Goal: Task Accomplishment & Management: Manage account settings

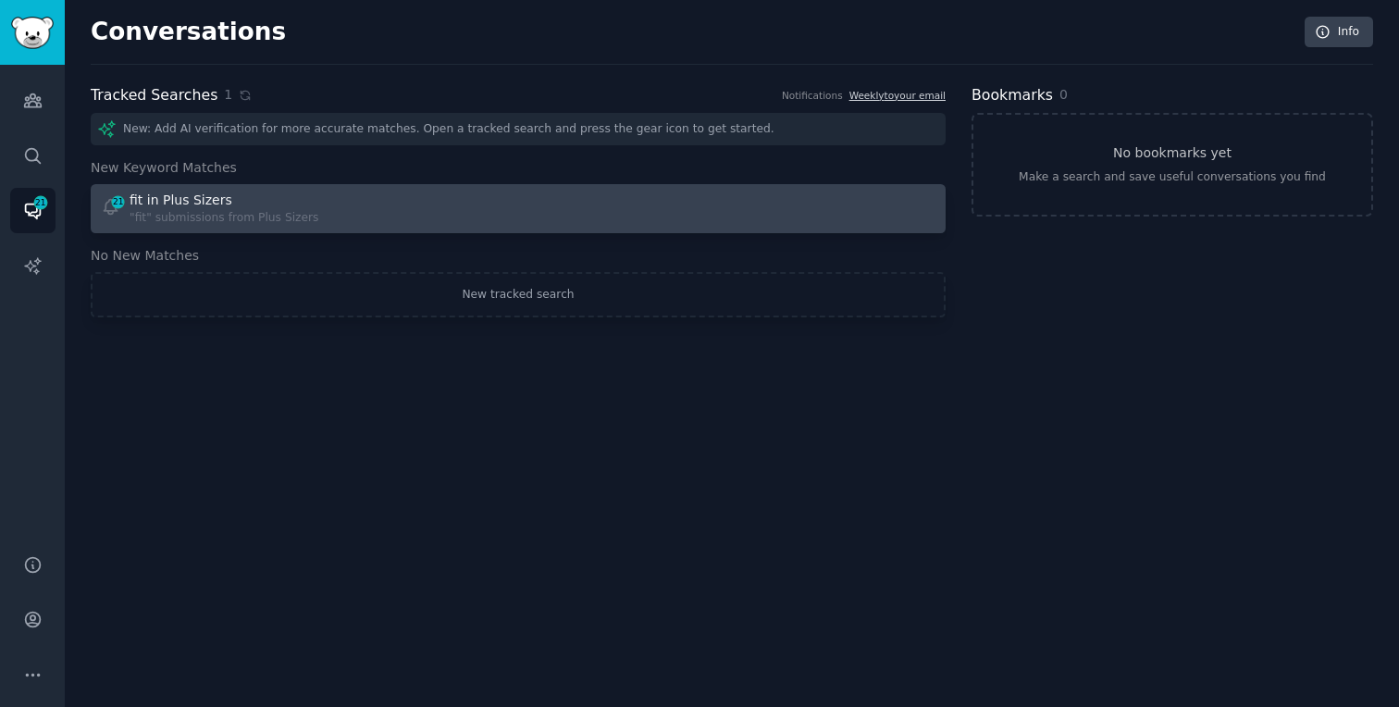
click at [351, 191] on div "21 fit in Plus Sizers "fit" submissions from Plus Sizers" at bounding box center [303, 209] width 405 height 36
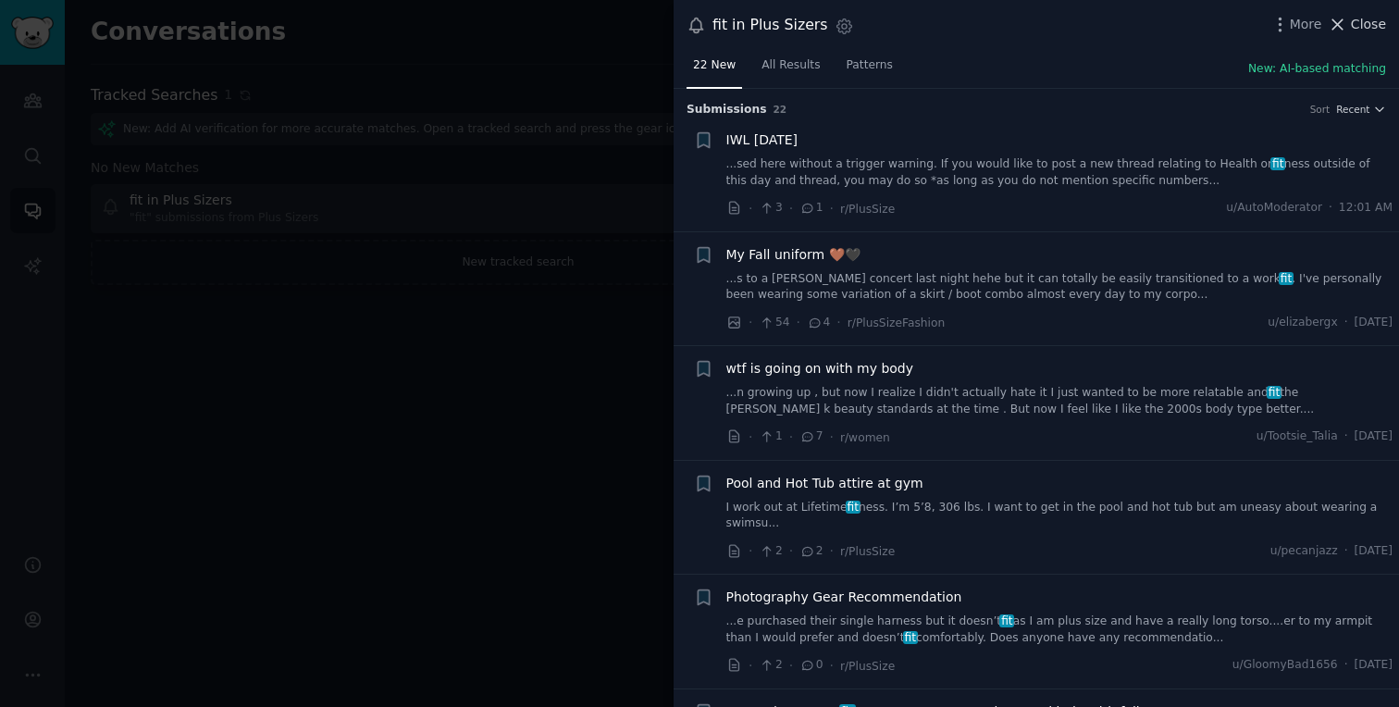
click at [1372, 20] on span "Close" at bounding box center [1367, 24] width 35 height 19
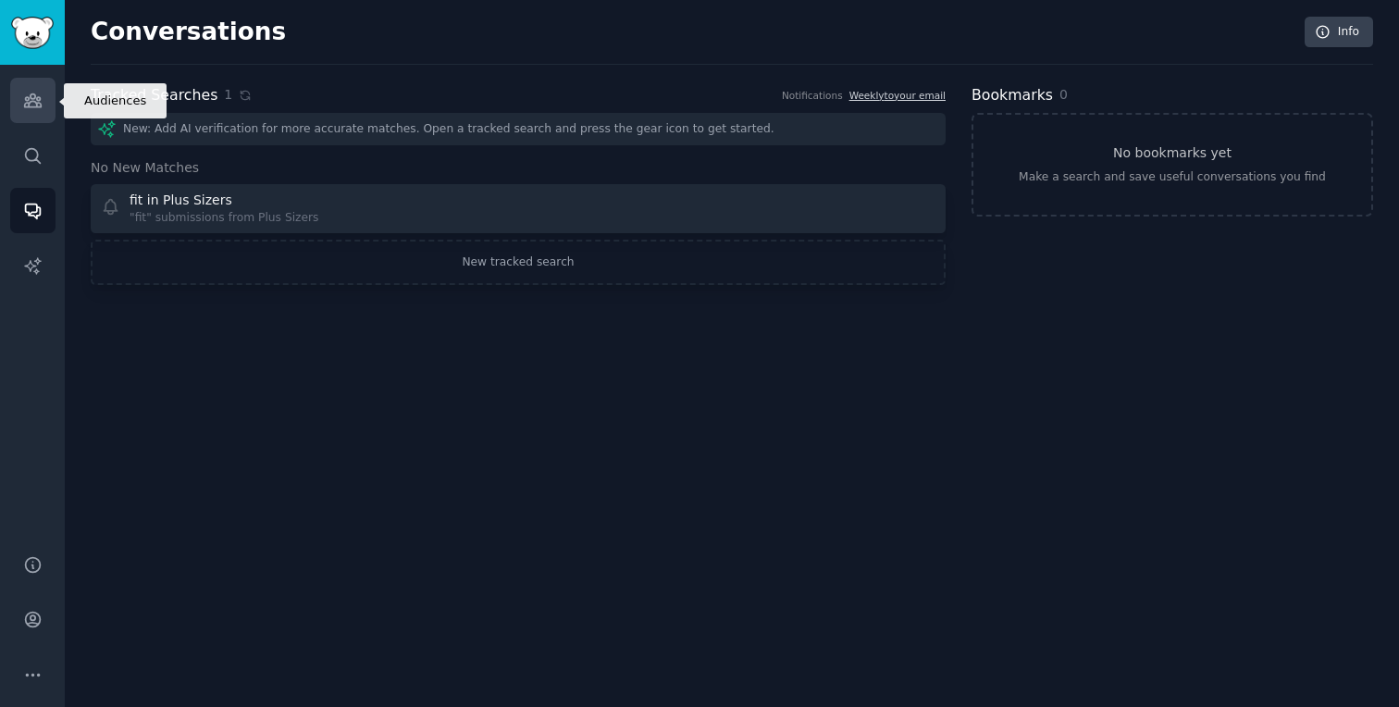
click at [35, 105] on icon "Sidebar" at bounding box center [32, 100] width 17 height 13
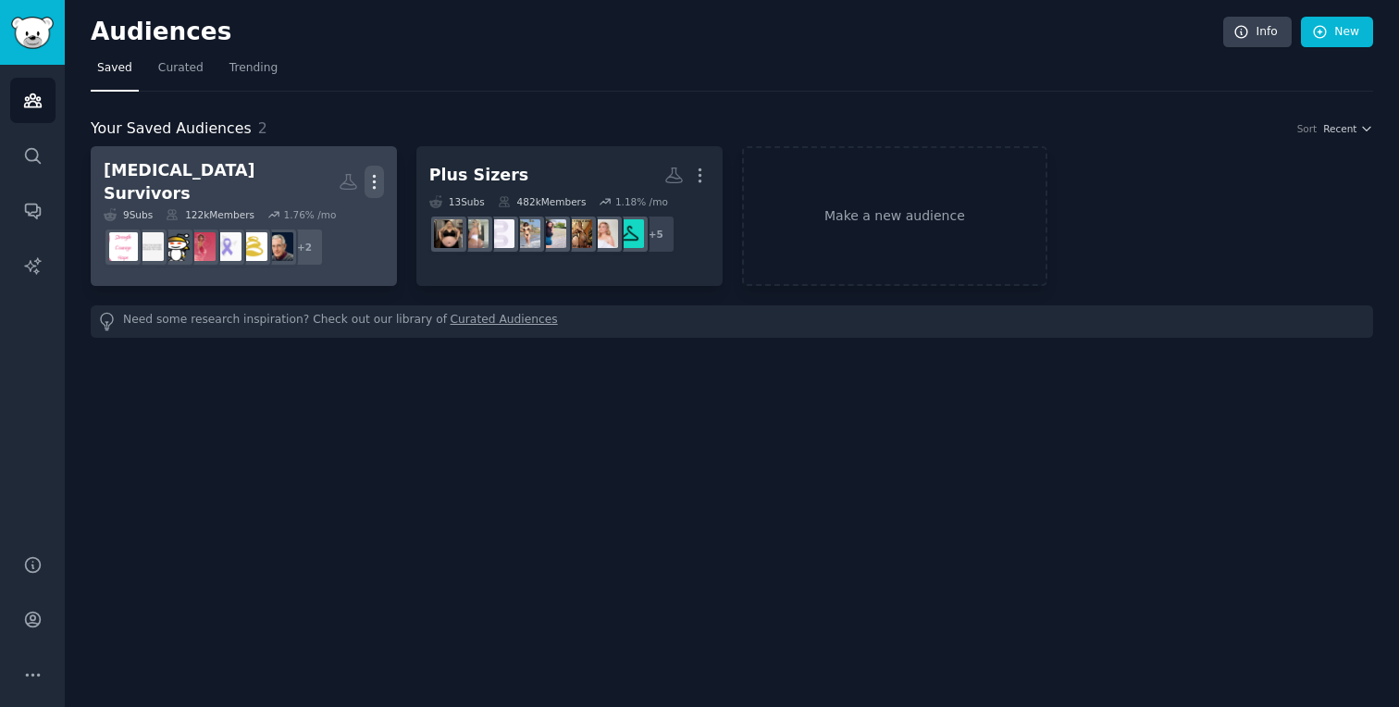
click at [370, 178] on icon "button" at bounding box center [373, 181] width 19 height 19
click at [302, 216] on div "Delete" at bounding box center [310, 221] width 88 height 39
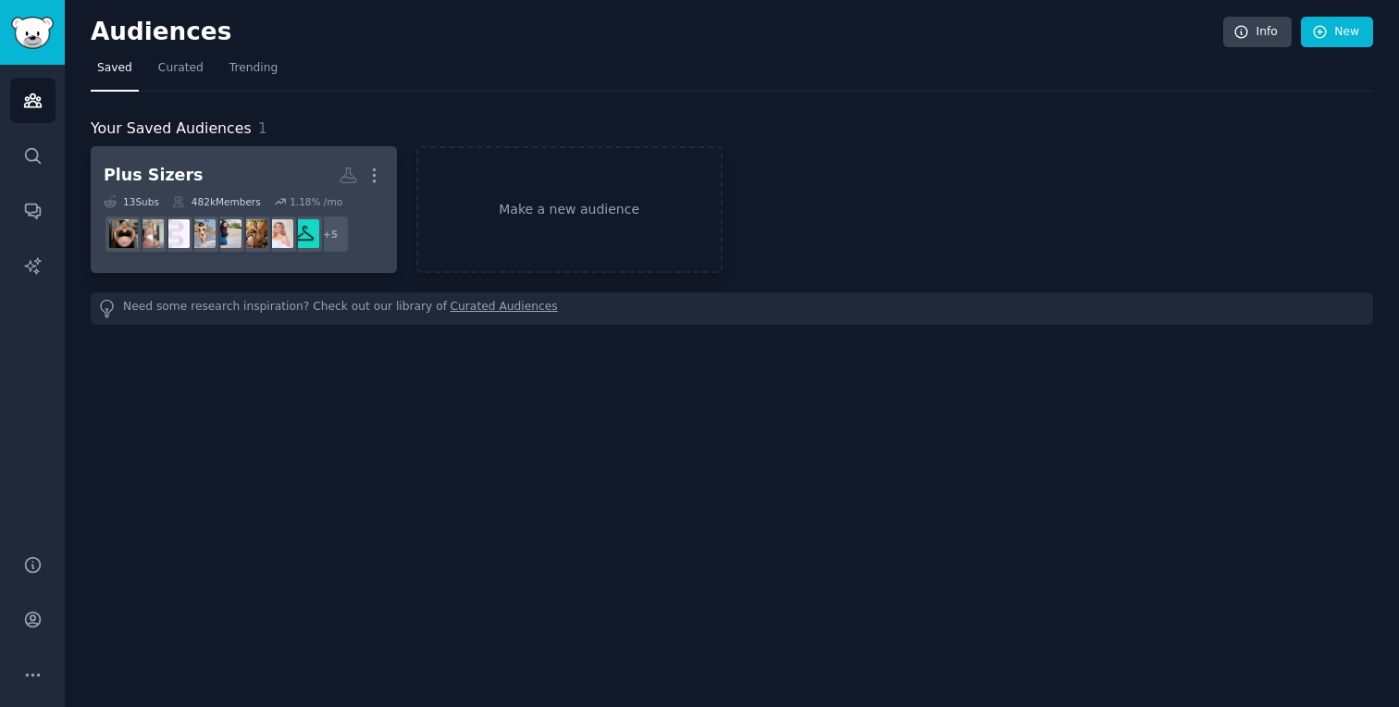
click at [258, 185] on h2 "Plus Sizers More" at bounding box center [244, 175] width 280 height 32
